Goal: Browse casually: Explore the website without a specific task or goal

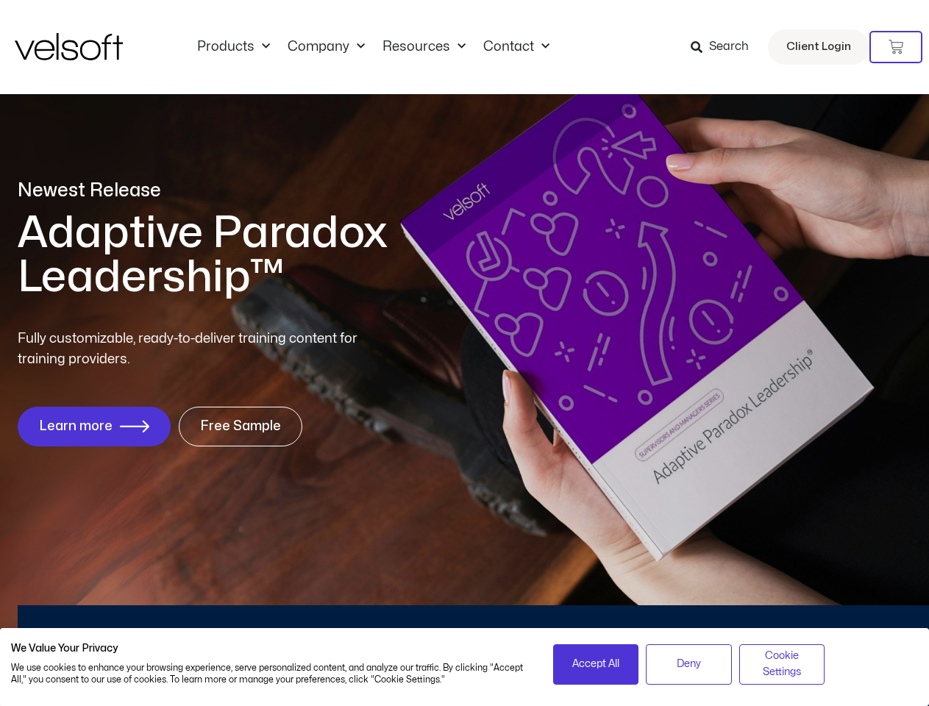
click at [464, 353] on div "Fully customizable, ready-to-deliver training content for training providers. L…" at bounding box center [465, 388] width 894 height 118
click at [896, 47] on icon at bounding box center [896, 47] width 15 height 15
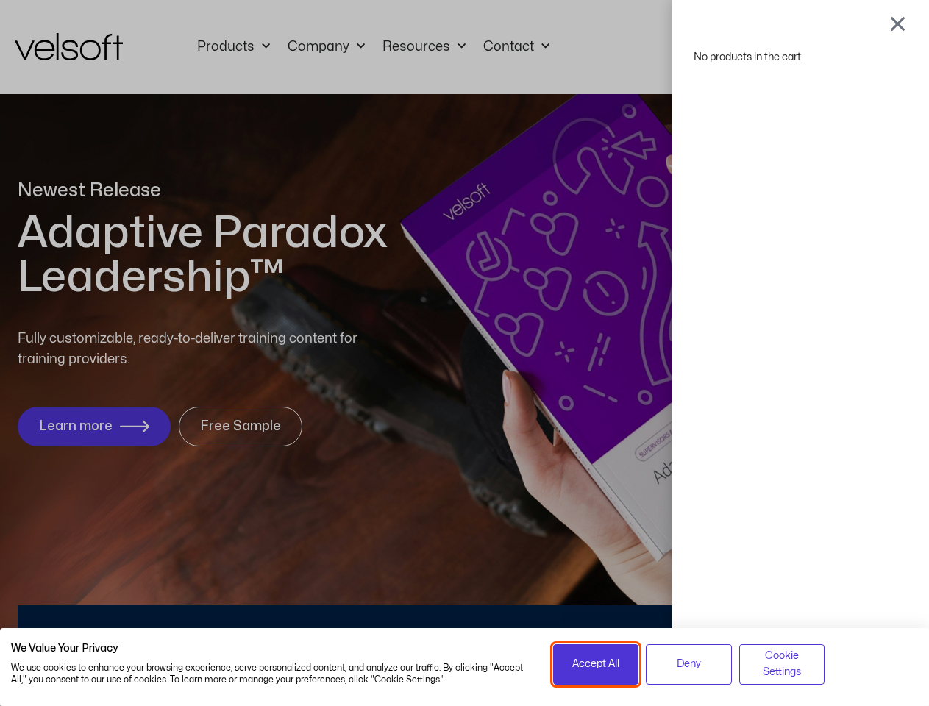
click at [596, 665] on span "Accept All" at bounding box center [596, 664] width 47 height 16
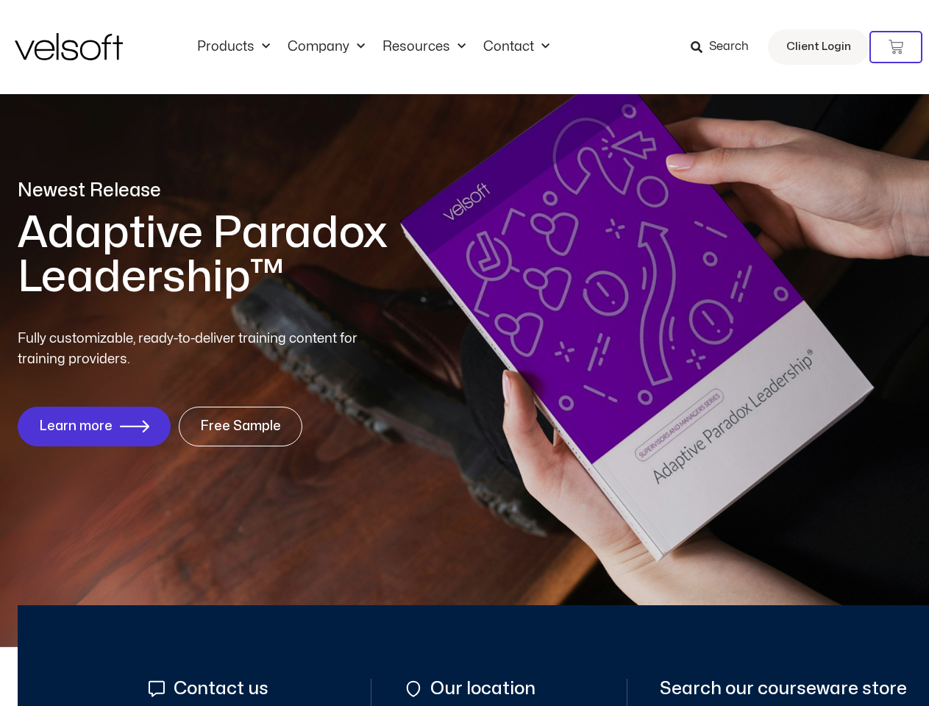
click at [465, 353] on div "No products in the cart." at bounding box center [465, 353] width 0 height 0
